Goal: Check status: Check status

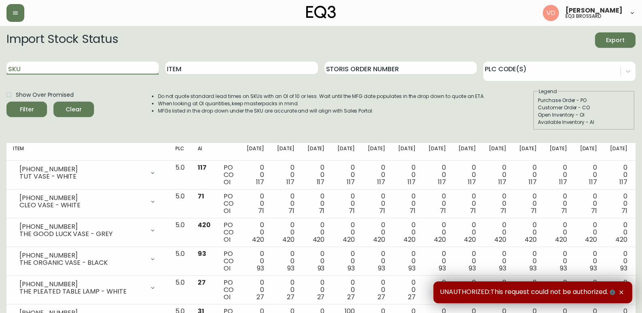
click at [100, 71] on input "SKU" at bounding box center [82, 68] width 152 height 13
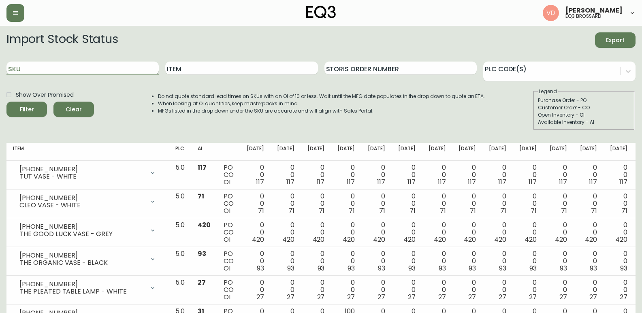
paste input "[PHONE_NUMBER]"
type input "[PHONE_NUMBER]"
click at [117, 65] on input "[PHONE_NUMBER]" at bounding box center [82, 68] width 152 height 13
click at [6, 102] on button "Filter" at bounding box center [26, 109] width 40 height 15
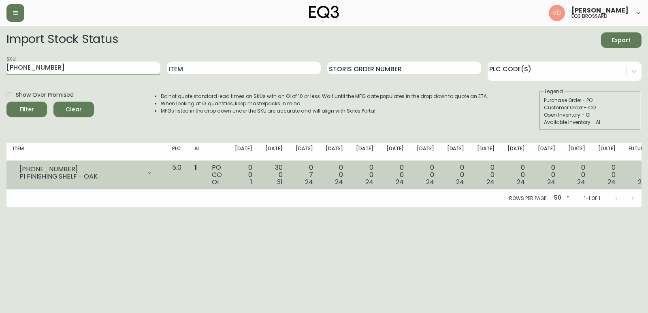
click at [283, 168] on div "30 0 31" at bounding box center [273, 175] width 17 height 22
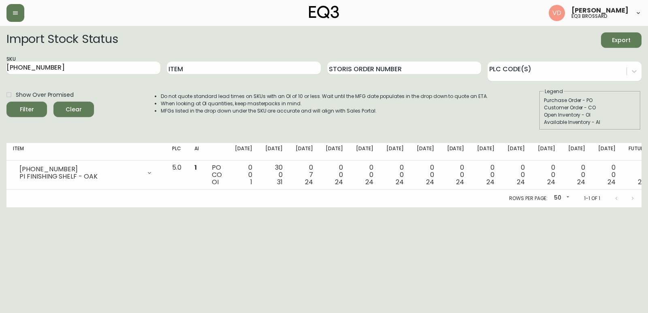
click at [302, 191] on div "Rows per page: 50 50 1-1 of 1" at bounding box center [323, 198] width 635 height 18
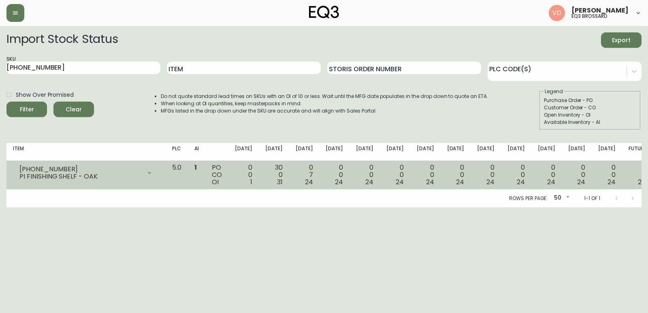
click at [283, 183] on span "31" at bounding box center [280, 181] width 6 height 9
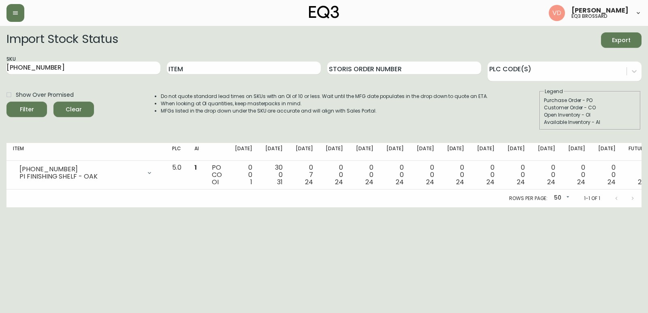
click at [313, 207] on html "[PERSON_NAME] eq3 [PERSON_NAME] Import Stock Status Export SKU [PHONE_NUMBER] I…" at bounding box center [324, 103] width 648 height 207
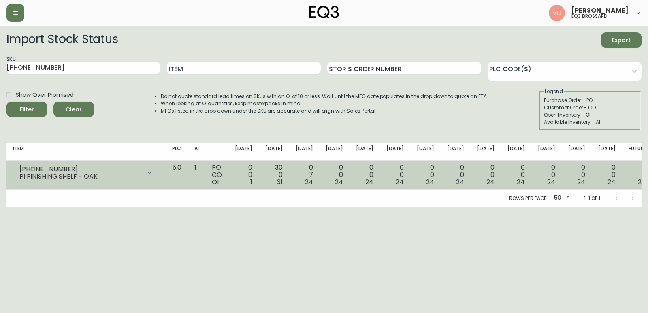
click at [283, 180] on span "31" at bounding box center [280, 181] width 6 height 9
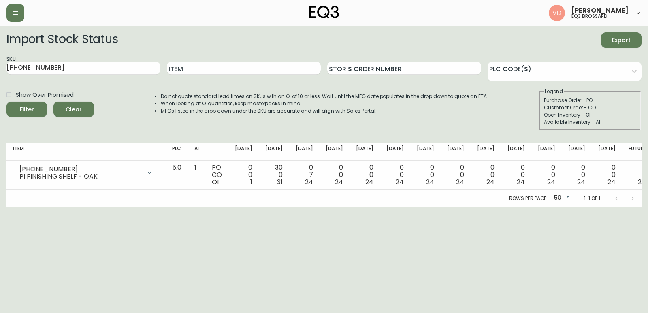
click at [366, 207] on html "[PERSON_NAME] eq3 [PERSON_NAME] Import Stock Status Export SKU [PHONE_NUMBER] I…" at bounding box center [324, 103] width 648 height 207
